Goal: Navigation & Orientation: Find specific page/section

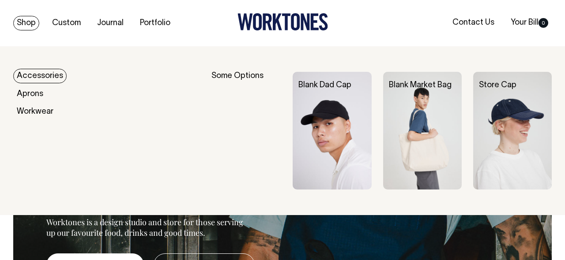
click at [38, 26] on link "Shop" at bounding box center [26, 23] width 26 height 15
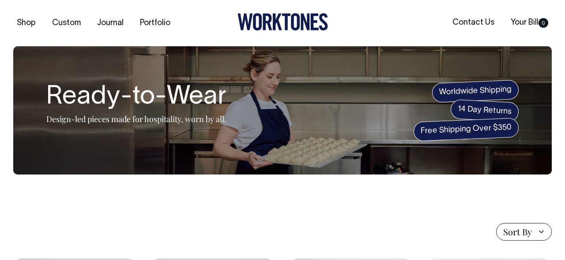
click at [45, 73] on section "Ready-to-Wear Design-led pieces made for hospitality, worn by all. Worldwide Sh…" at bounding box center [282, 110] width 538 height 128
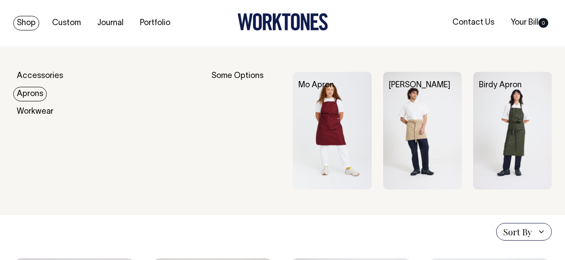
click at [26, 92] on link "Aprons" at bounding box center [30, 94] width 34 height 15
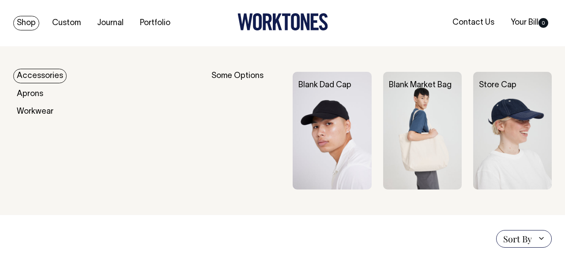
click at [45, 77] on link "Accessories" at bounding box center [39, 76] width 53 height 15
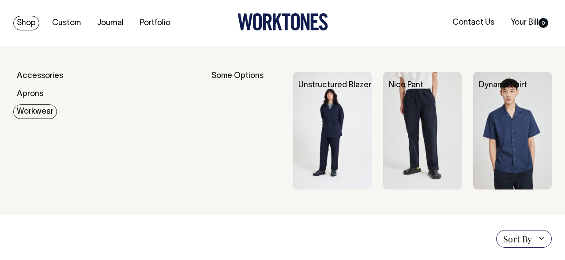
click at [24, 111] on link "Workwear" at bounding box center [35, 112] width 44 height 15
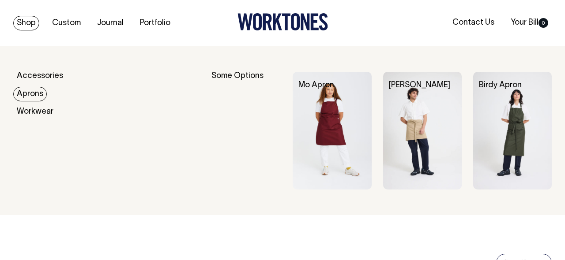
click at [32, 94] on link "Aprons" at bounding box center [30, 94] width 34 height 15
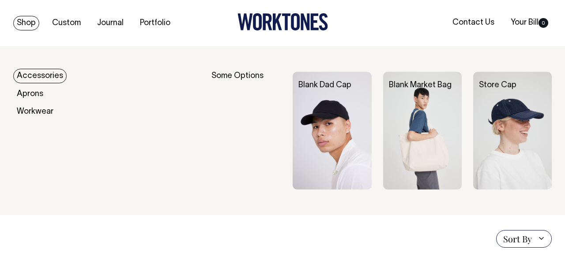
click at [41, 73] on link "Accessories" at bounding box center [39, 76] width 53 height 15
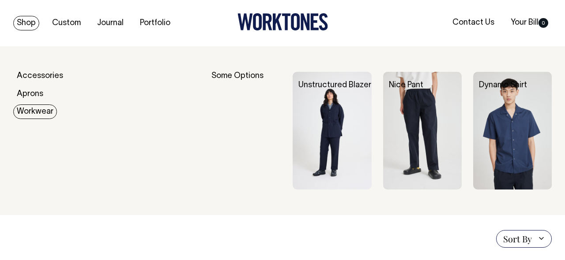
click at [33, 108] on link "Workwear" at bounding box center [35, 112] width 44 height 15
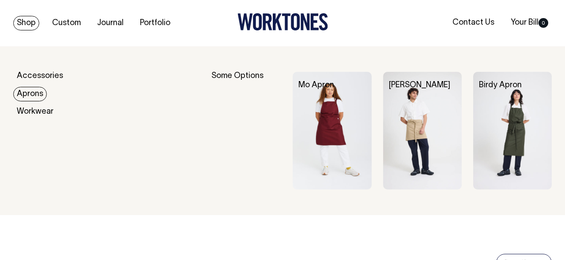
click at [33, 93] on link "Aprons" at bounding box center [30, 94] width 34 height 15
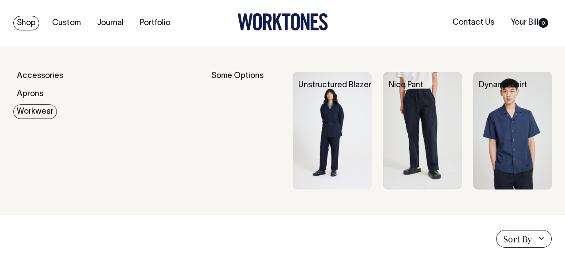
click at [26, 112] on link "Workwear" at bounding box center [35, 112] width 44 height 15
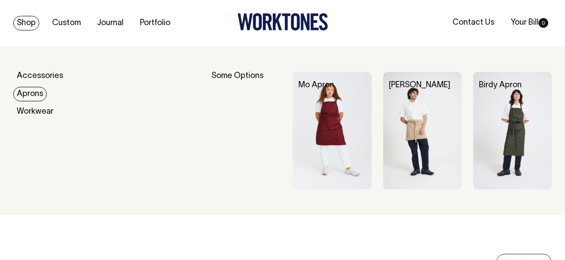
click at [37, 94] on link "Aprons" at bounding box center [30, 94] width 34 height 15
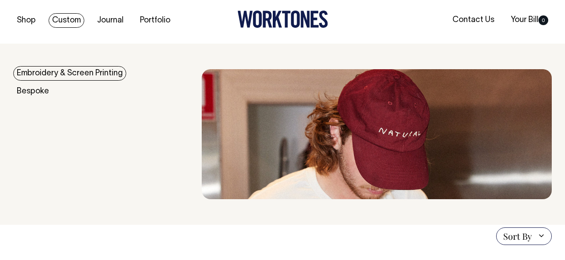
scroll to position [3, 0]
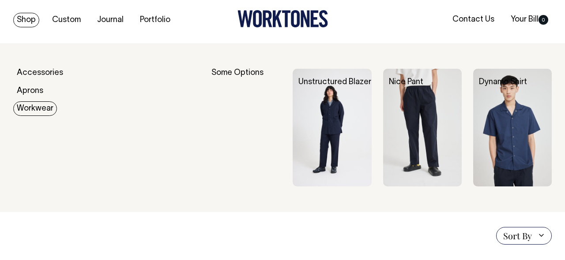
click at [26, 102] on link "Workwear" at bounding box center [35, 108] width 44 height 15
